Goal: Navigation & Orientation: Find specific page/section

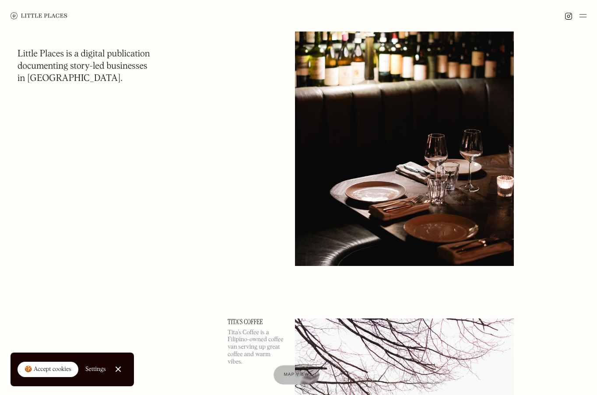
scroll to position [11809, 0]
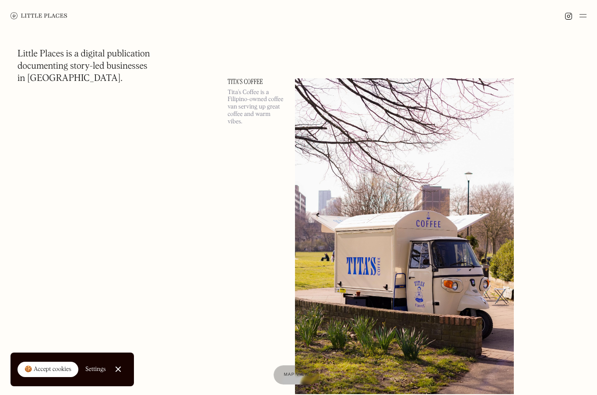
click at [23, 15] on img at bounding box center [39, 15] width 57 height 7
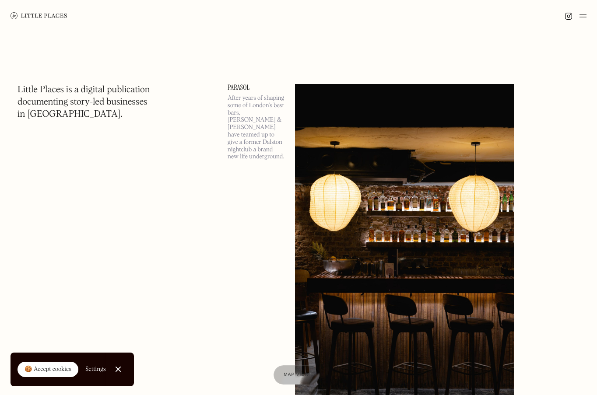
click at [582, 16] on img at bounding box center [583, 16] width 7 height 11
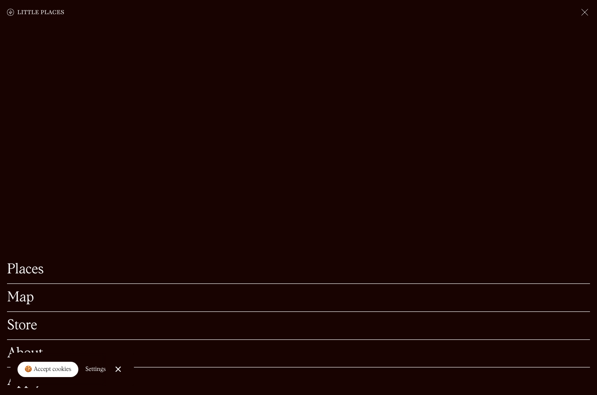
click at [32, 291] on link "Map" at bounding box center [298, 298] width 583 height 14
